Goal: Information Seeking & Learning: Learn about a topic

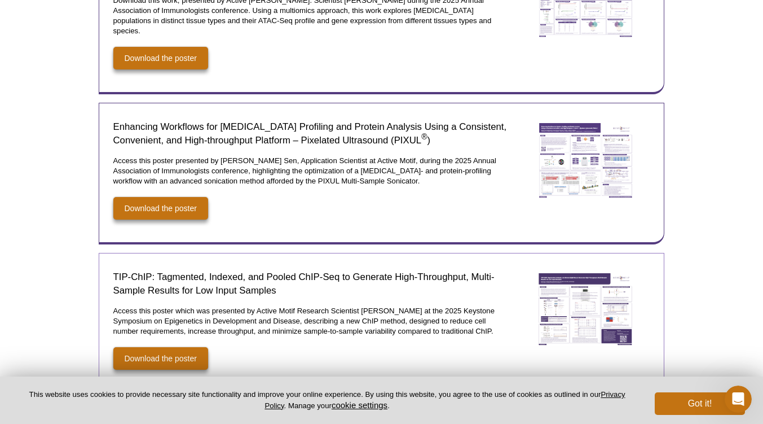
scroll to position [395, 0]
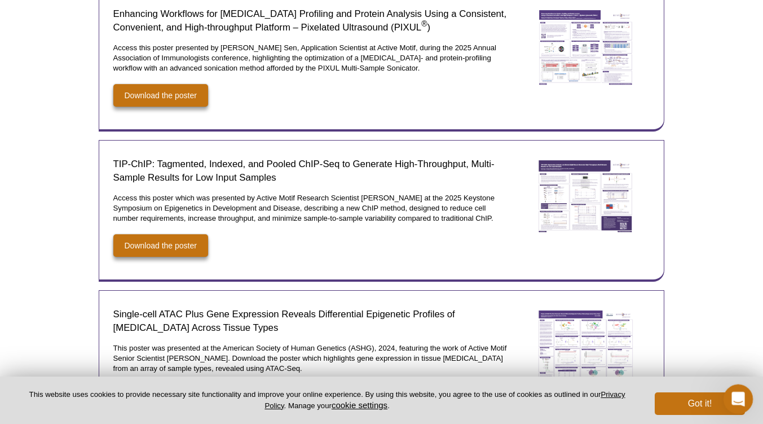
click at [742, 392] on icon "Open Intercom Messenger" at bounding box center [737, 397] width 19 height 19
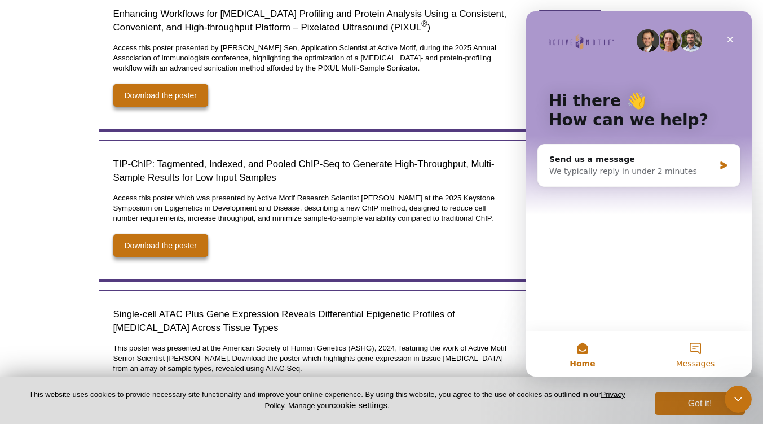
scroll to position [0, 0]
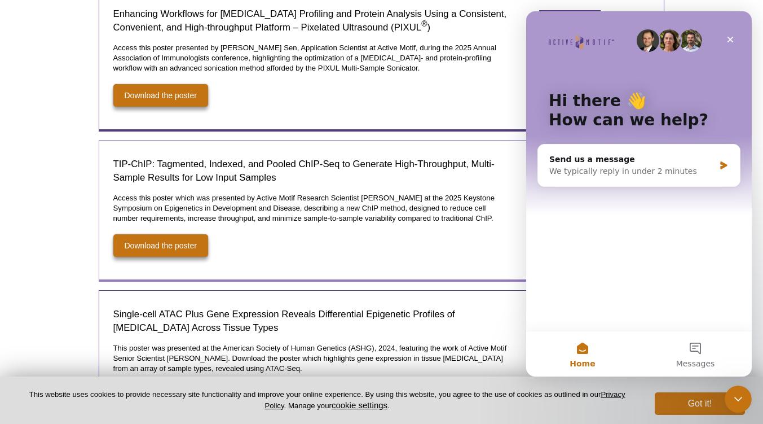
click at [451, 201] on p "Access this poster which was presented by Active Motif Research Scientist [PERS…" at bounding box center [310, 208] width 395 height 30
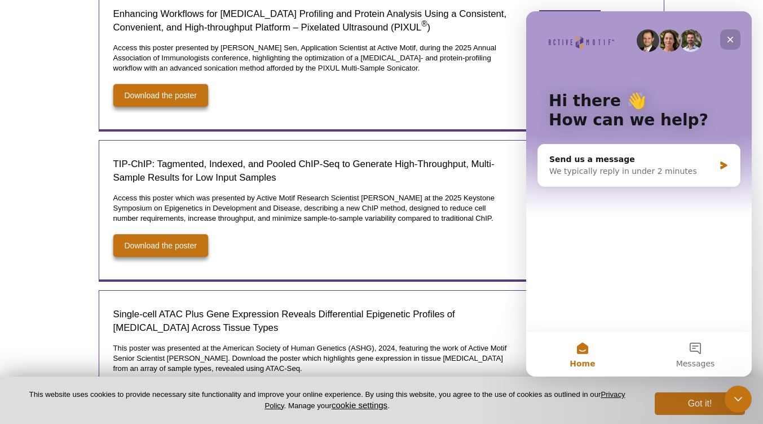
click at [731, 32] on div "Close" at bounding box center [730, 39] width 20 height 20
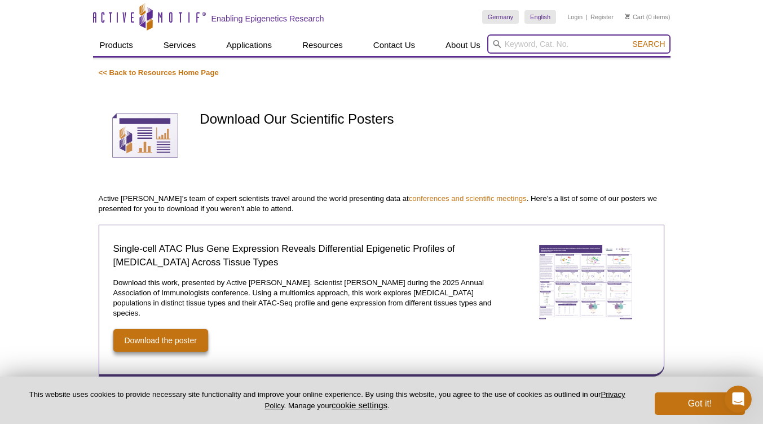
click at [510, 39] on input "search" at bounding box center [578, 43] width 183 height 19
type input "DMFC"
click at [650, 42] on span "Search" at bounding box center [648, 43] width 33 height 9
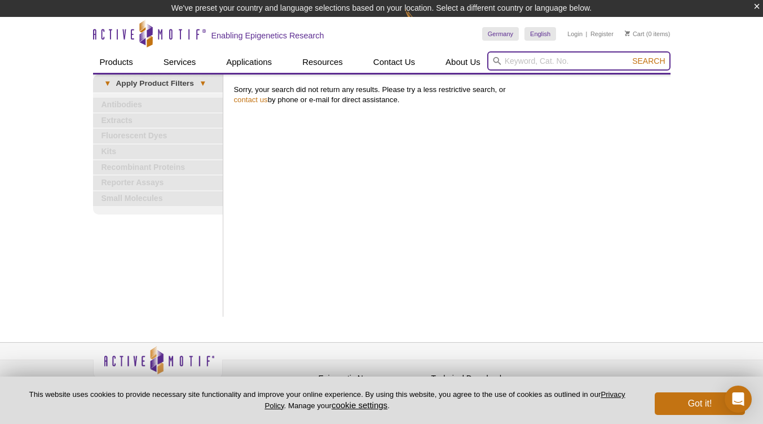
click at [542, 63] on input "search" at bounding box center [578, 60] width 183 height 19
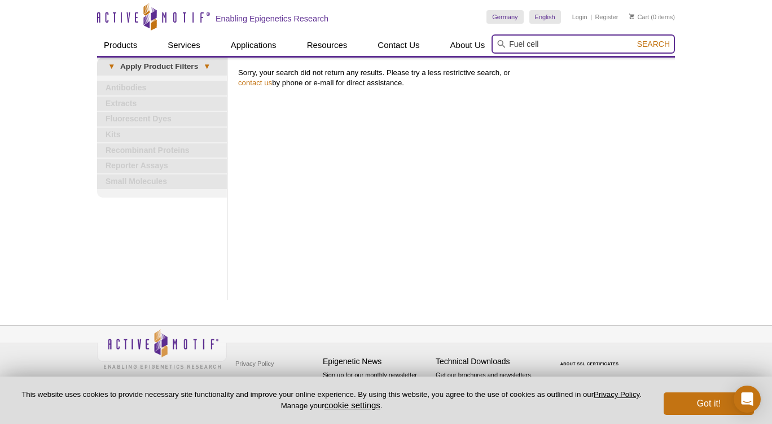
type input "Fuel cell"
click at [659, 45] on span "Search" at bounding box center [653, 43] width 33 height 9
